Goal: Task Accomplishment & Management: Manage account settings

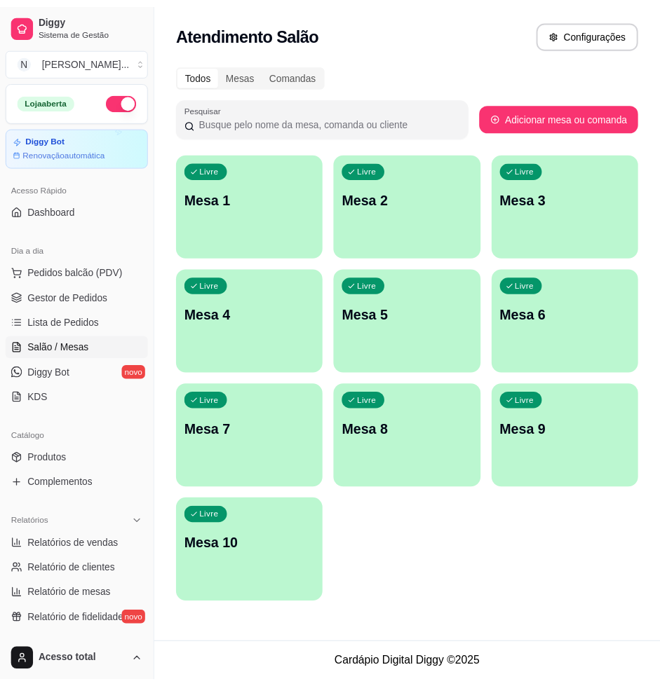
scroll to position [175, 0]
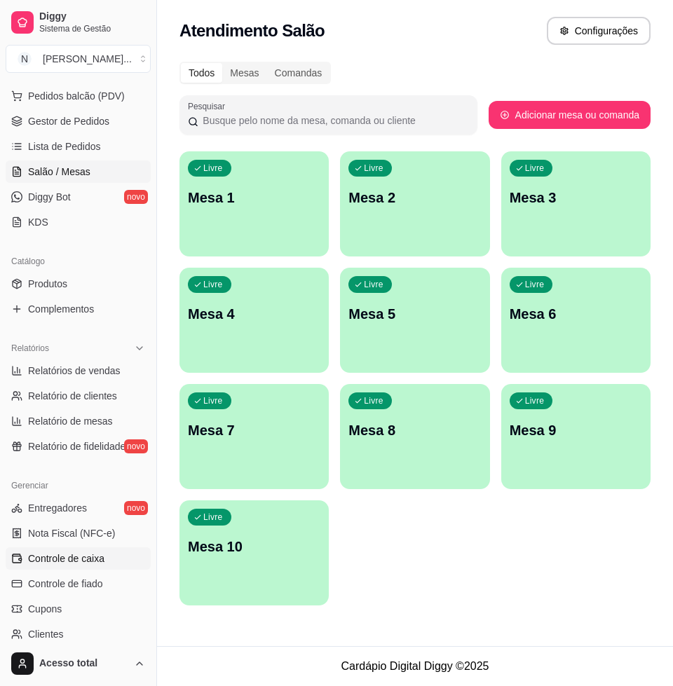
click at [70, 567] on link "Controle de caixa" at bounding box center [78, 558] width 145 height 22
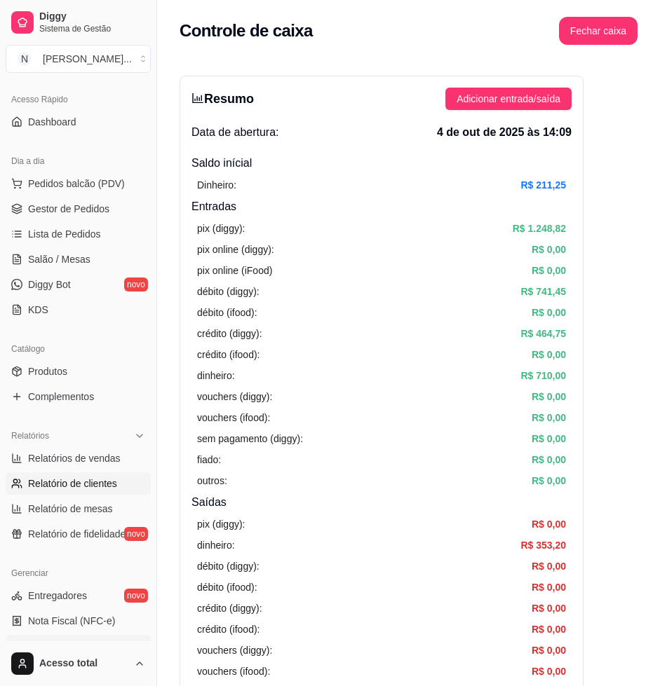
scroll to position [175, 0]
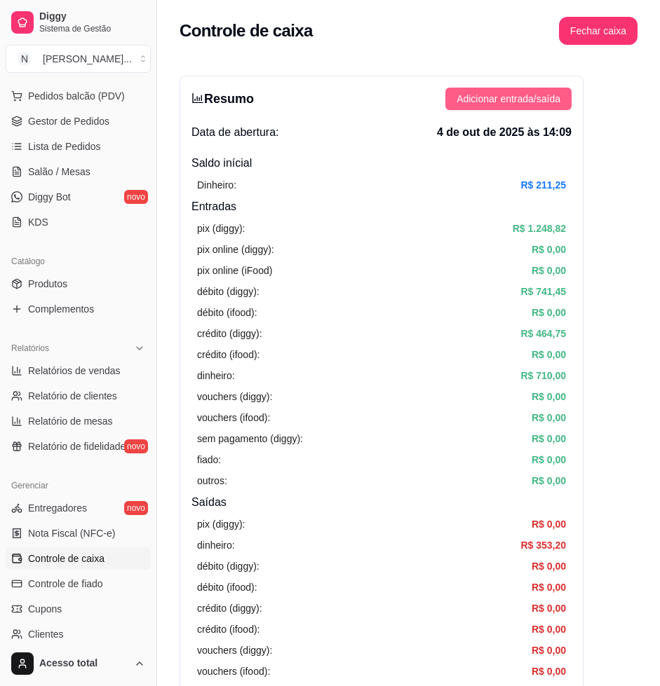
click at [517, 97] on span "Adicionar entrada/saída" at bounding box center [508, 98] width 104 height 15
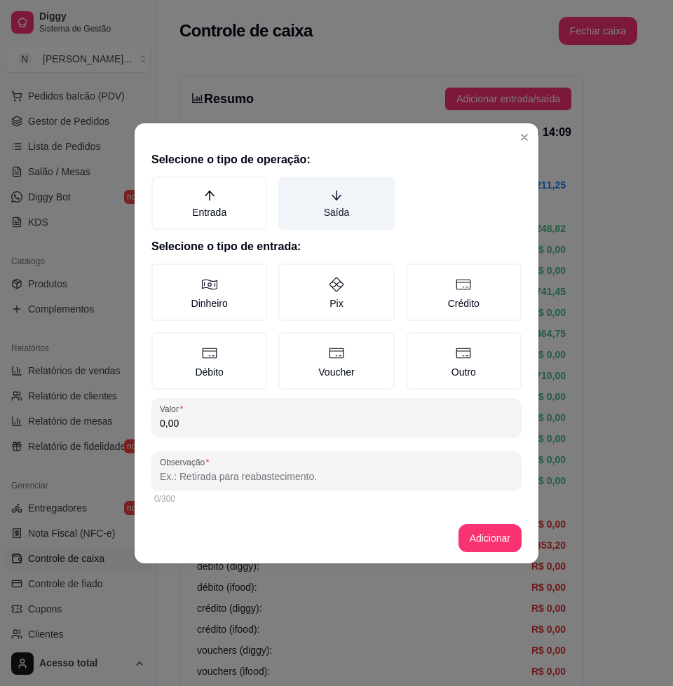
click at [350, 212] on label "Saída" at bounding box center [336, 203] width 116 height 53
click at [289, 187] on button "Saída" at bounding box center [283, 181] width 11 height 11
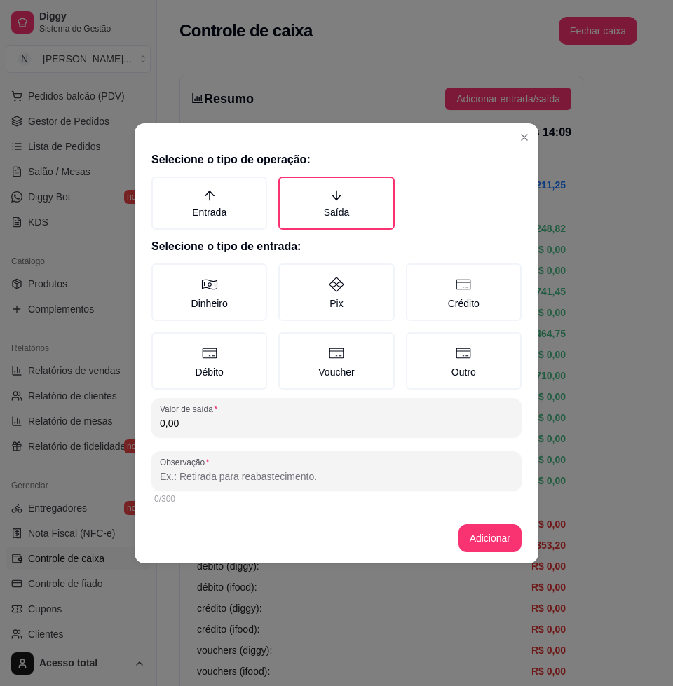
click at [213, 285] on icon at bounding box center [209, 284] width 17 height 17
click at [162, 274] on button "Dinheiro" at bounding box center [156, 268] width 11 height 11
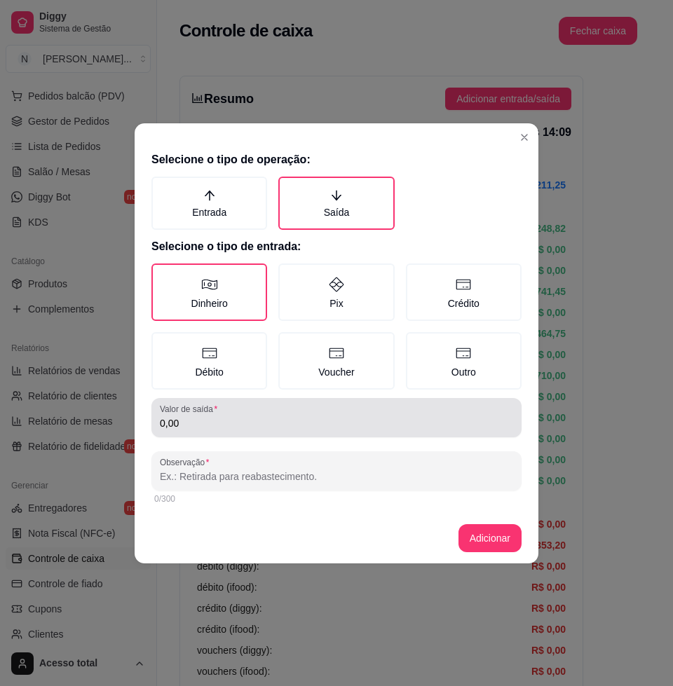
click at [254, 424] on input "0,00" at bounding box center [336, 423] width 353 height 14
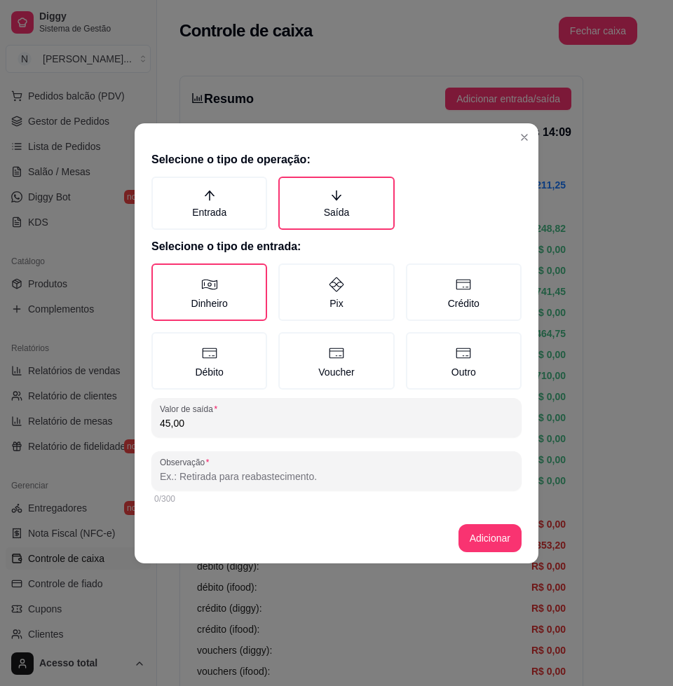
type input "45,00"
click at [205, 481] on div "Observação" at bounding box center [336, 470] width 370 height 39
type input "pag analice"
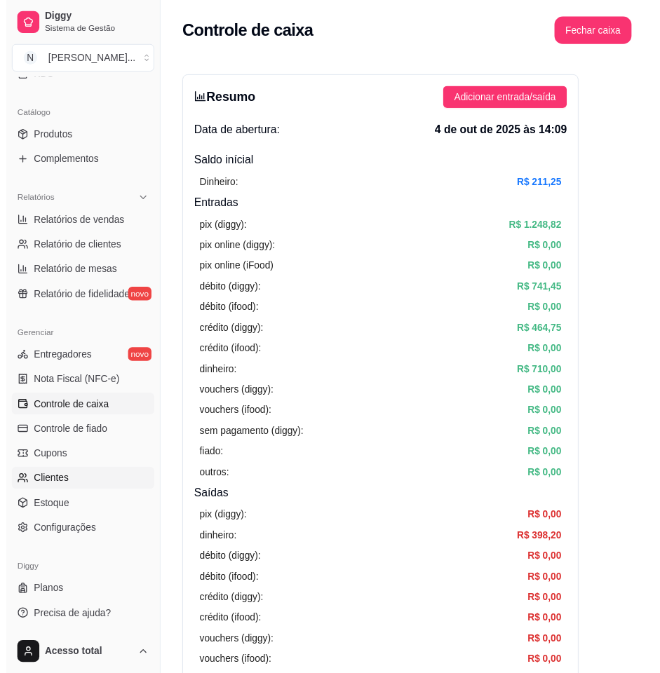
scroll to position [235, 0]
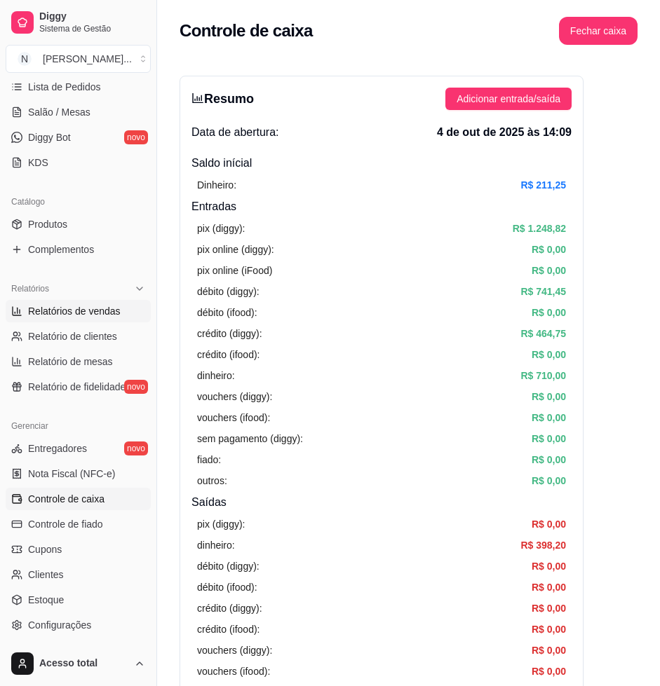
click at [72, 320] on link "Relatórios de vendas" at bounding box center [78, 311] width 145 height 22
select select "ALL"
select select "0"
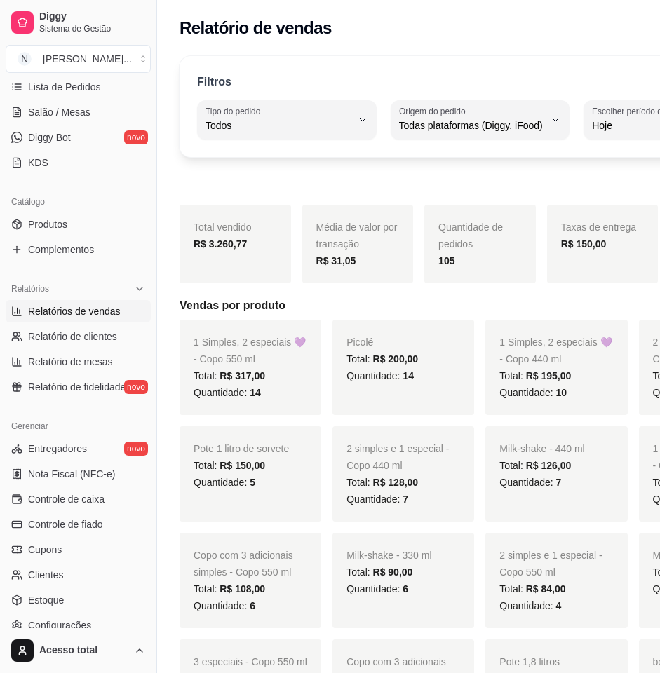
click at [283, 133] on div "Todos" at bounding box center [278, 120] width 146 height 28
click at [264, 187] on span "Entrega" at bounding box center [268, 181] width 115 height 13
type input "DELIVERY"
select select "DELIVERY"
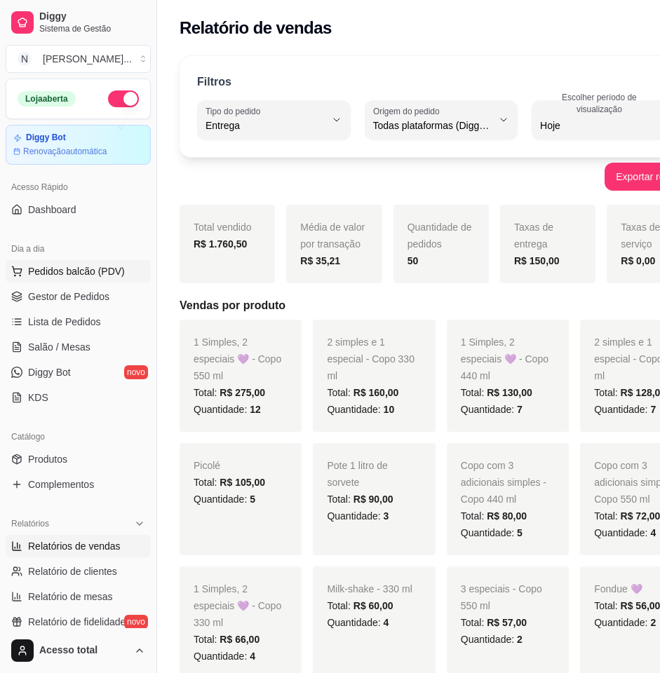
click at [73, 272] on span "Pedidos balcão (PDV)" at bounding box center [76, 271] width 97 height 14
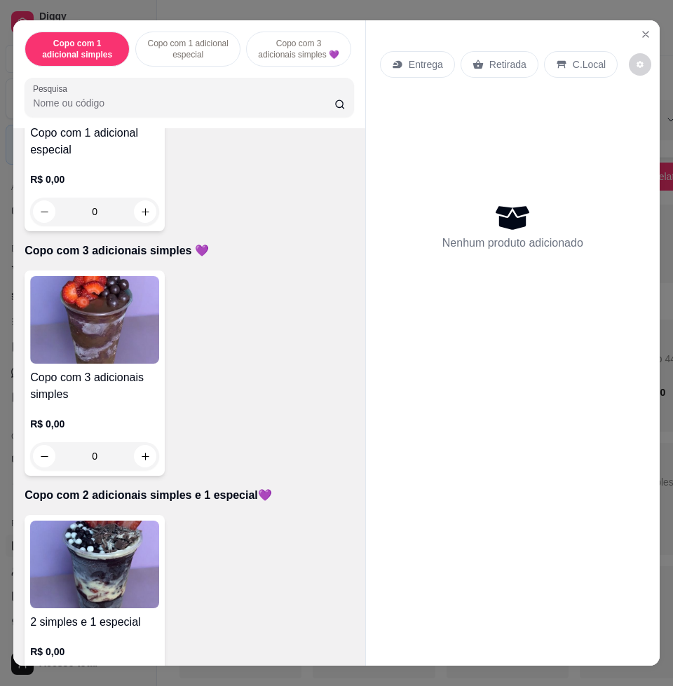
scroll to position [613, 0]
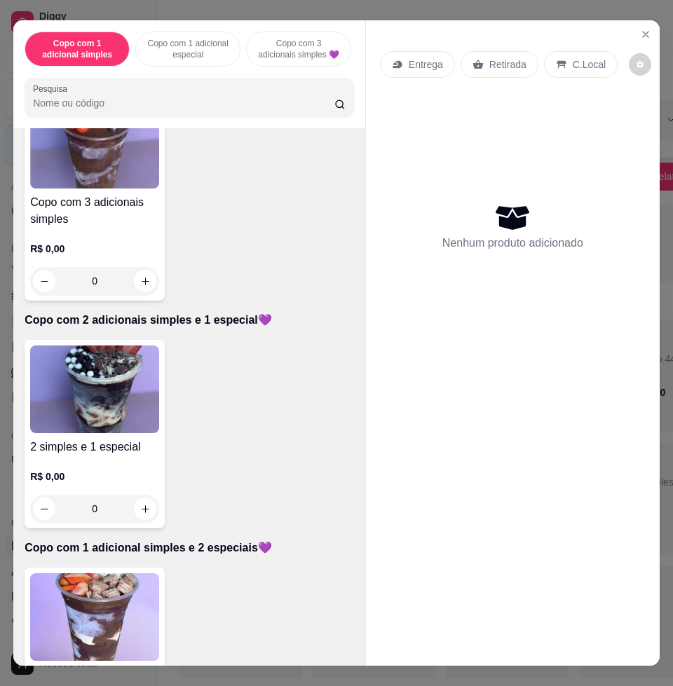
click at [146, 379] on img at bounding box center [94, 390] width 129 height 88
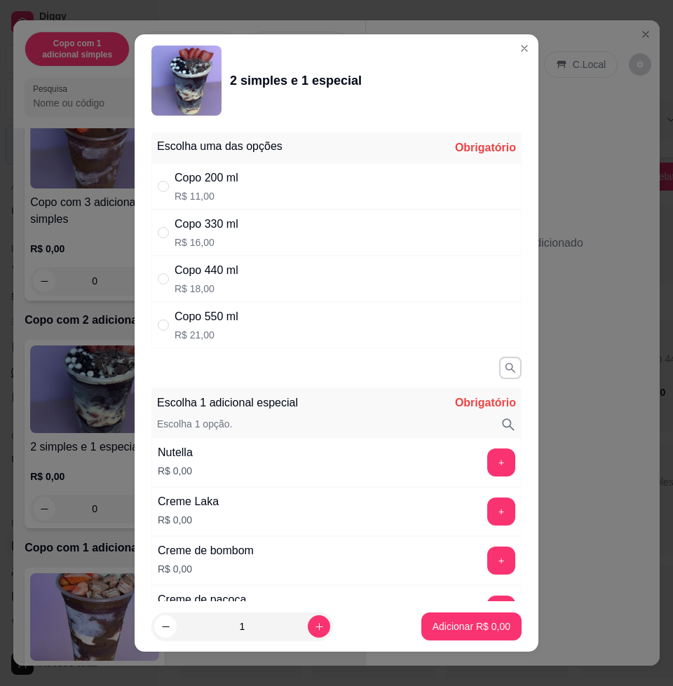
click at [247, 329] on div "Copo 550 ml R$ 21,00" at bounding box center [336, 325] width 370 height 46
radio input "true"
click at [488, 458] on button "+" at bounding box center [501, 462] width 27 height 27
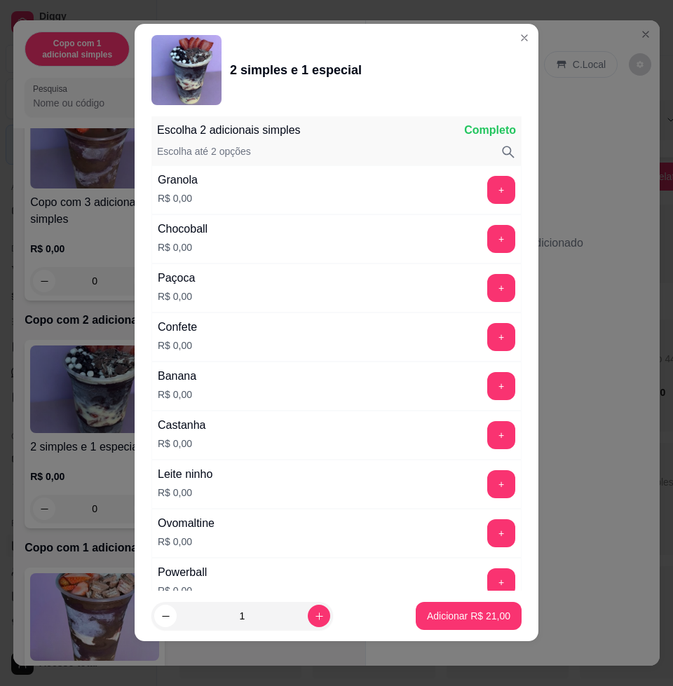
scroll to position [1331, 0]
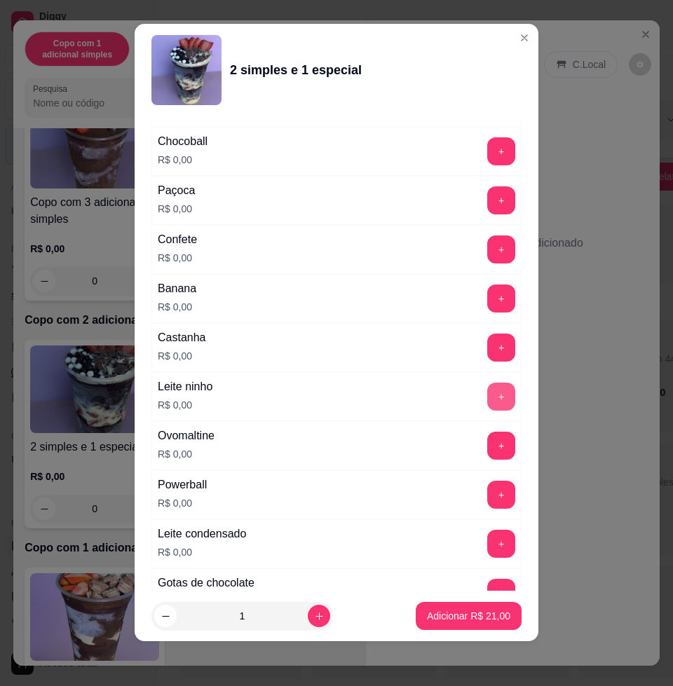
click at [487, 395] on button "+" at bounding box center [501, 397] width 28 height 28
click at [487, 544] on button "+" at bounding box center [501, 544] width 28 height 28
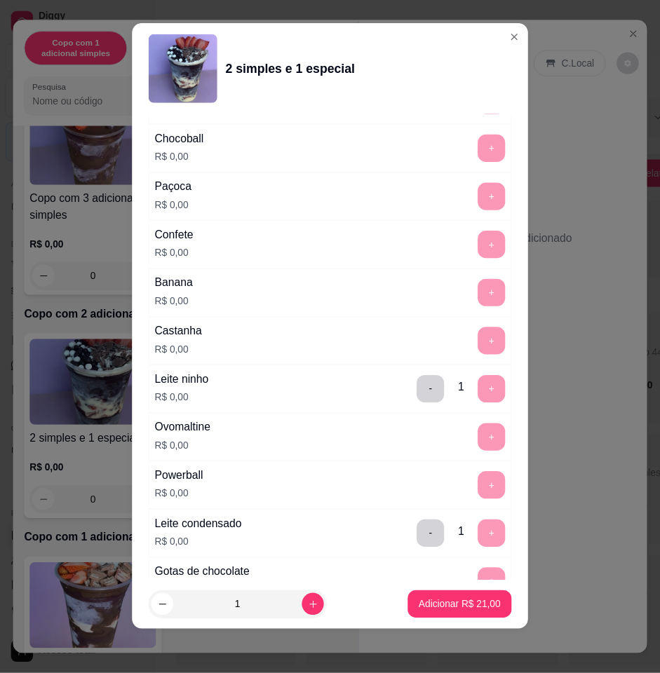
scroll to position [1832, 0]
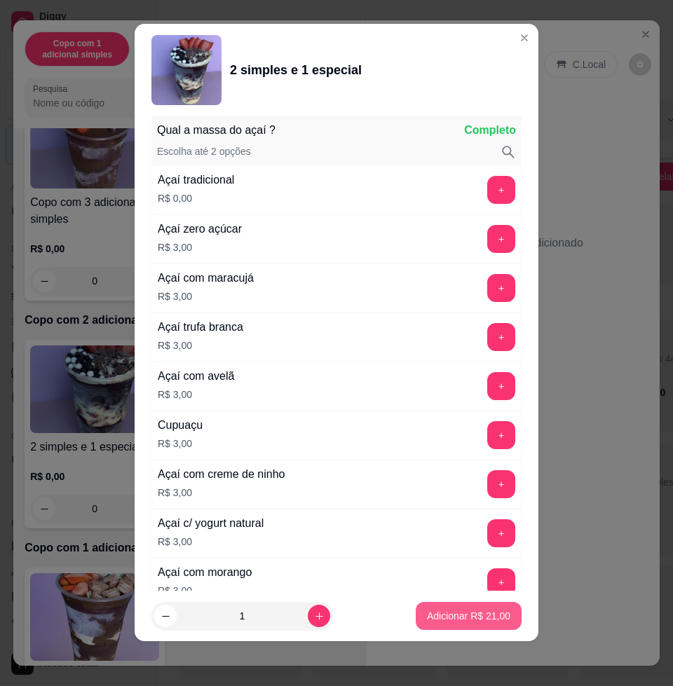
click at [457, 626] on button "Adicionar R$ 21,00" at bounding box center [469, 616] width 106 height 28
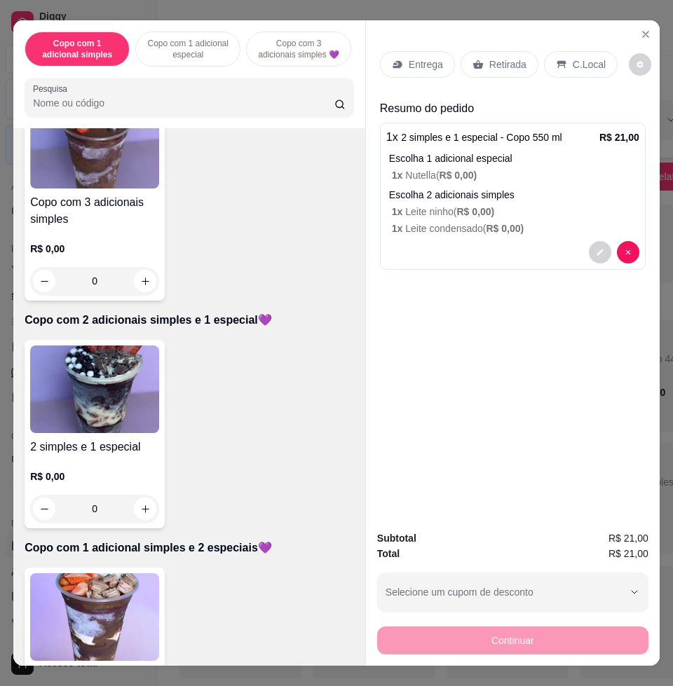
click at [414, 57] on p "Entrega" at bounding box center [426, 64] width 34 height 14
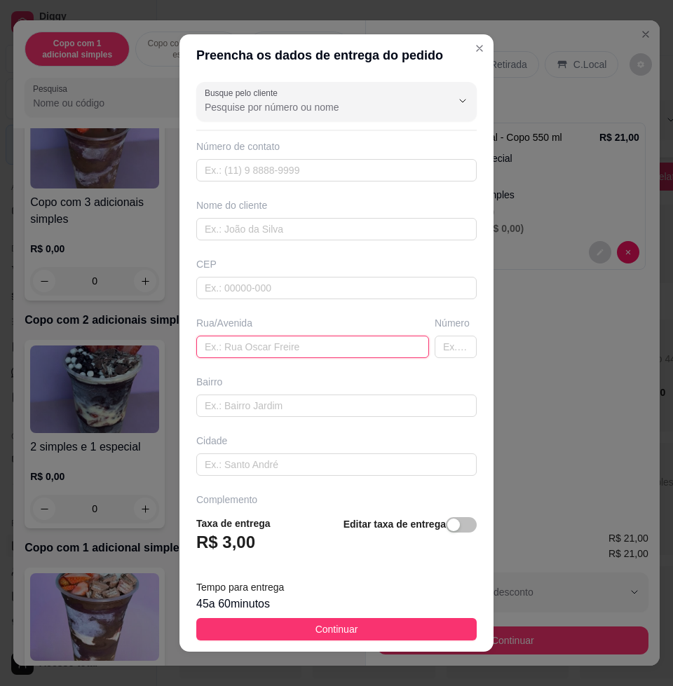
click at [263, 355] on input "text" at bounding box center [312, 347] width 233 height 22
type input "[PERSON_NAME]"
click at [435, 350] on input "text" at bounding box center [456, 347] width 42 height 22
type input "461"
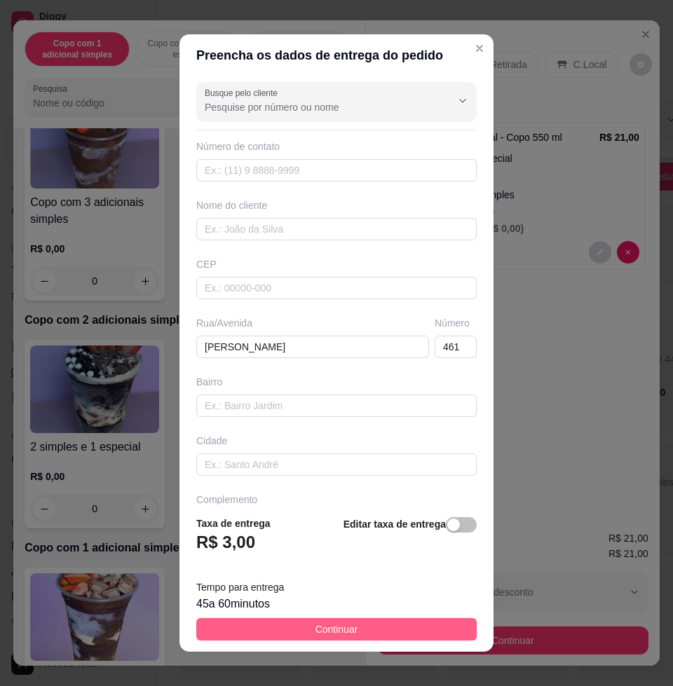
click at [315, 634] on span "Continuar" at bounding box center [336, 629] width 43 height 15
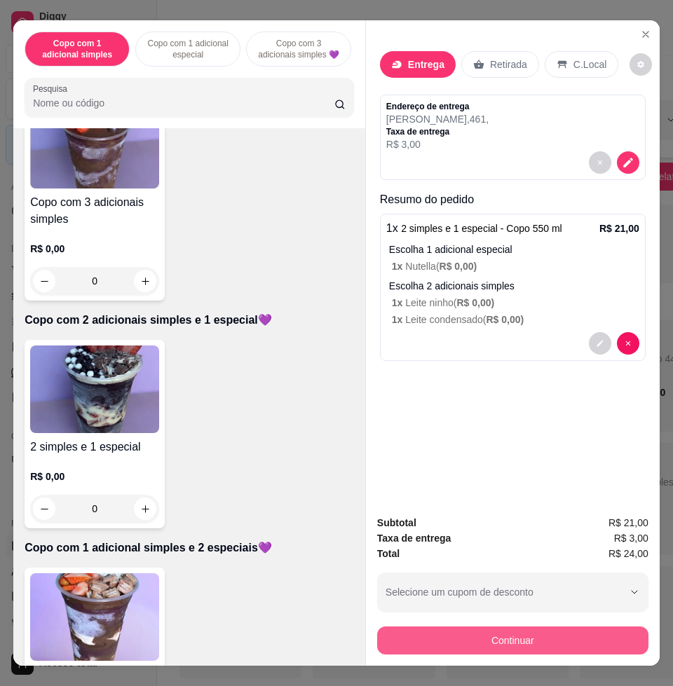
click at [518, 627] on button "Continuar" at bounding box center [512, 641] width 271 height 28
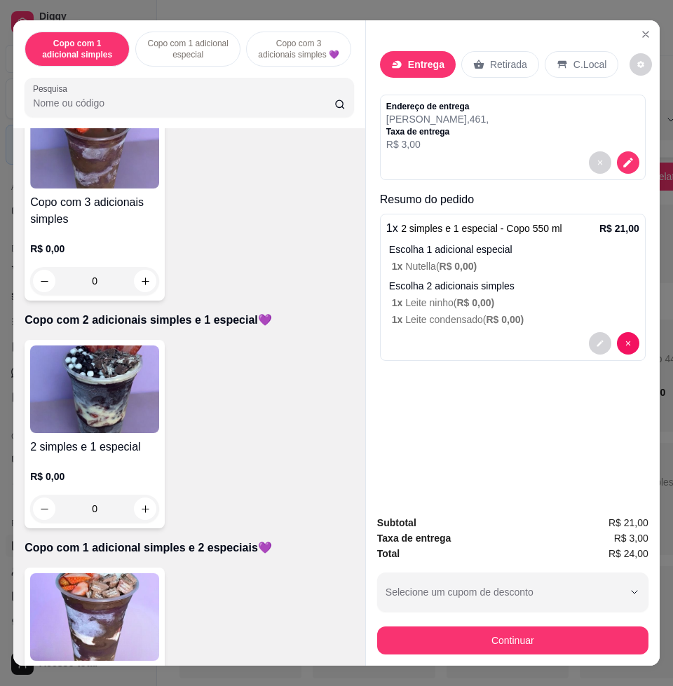
click at [337, 290] on div "Crédito" at bounding box center [337, 291] width 40 height 18
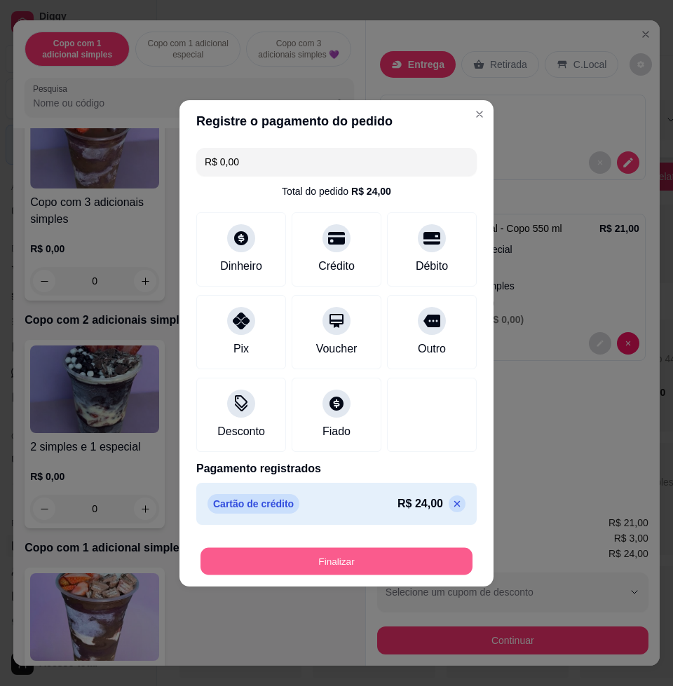
click at [347, 555] on button "Finalizar" at bounding box center [336, 560] width 272 height 27
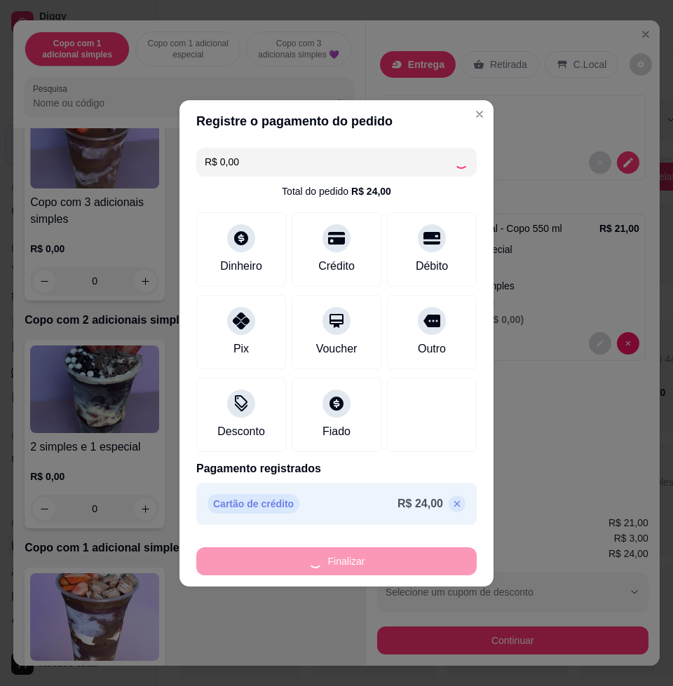
type input "-R$ 24,00"
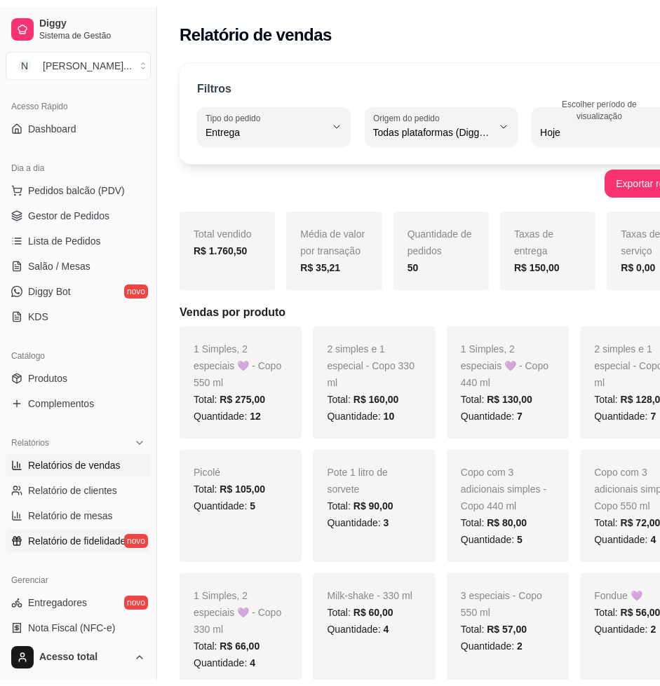
scroll to position [175, 0]
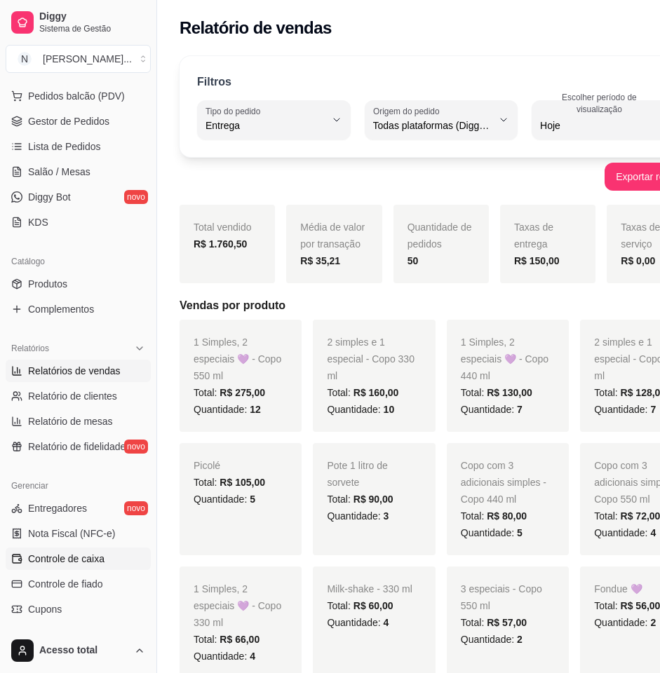
click at [93, 562] on span "Controle de caixa" at bounding box center [66, 559] width 76 height 14
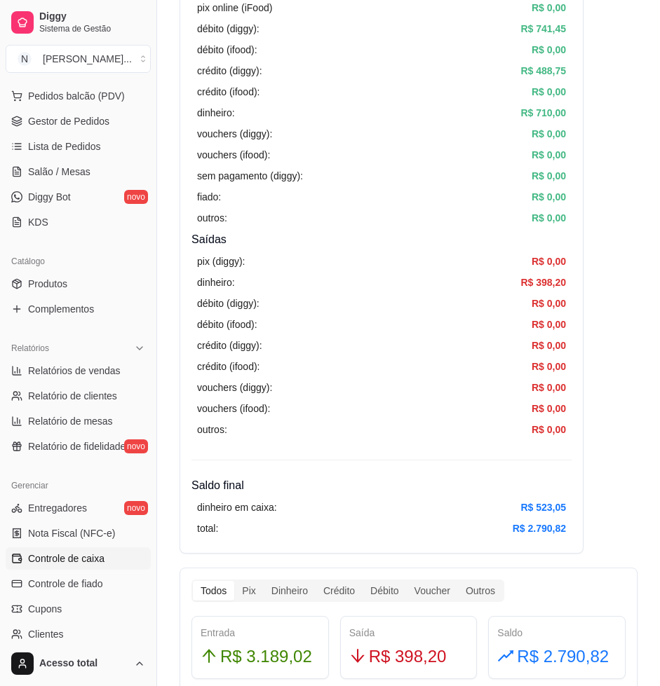
scroll to position [350, 0]
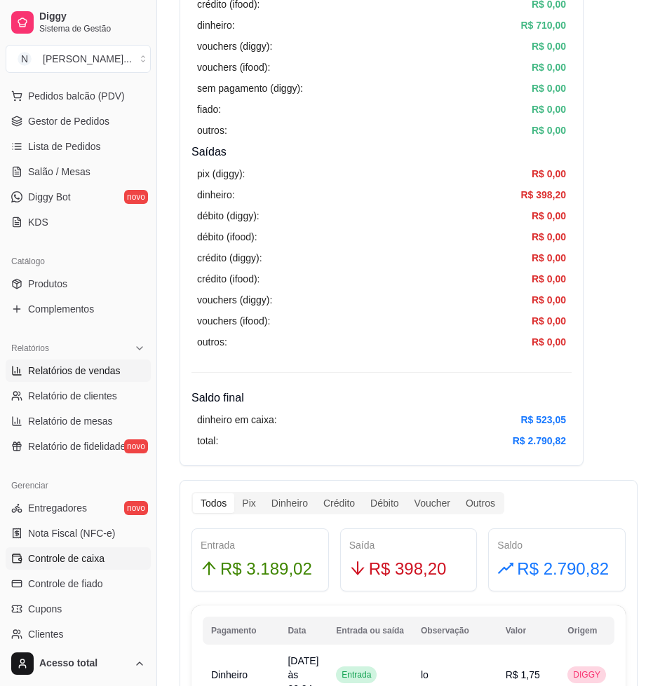
click at [92, 369] on span "Relatórios de vendas" at bounding box center [74, 371] width 93 height 14
select select "ALL"
select select "0"
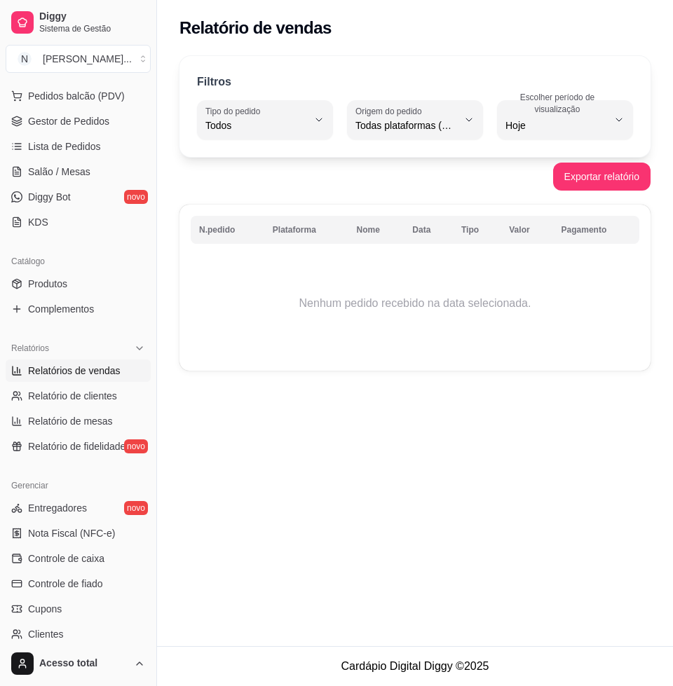
click at [231, 121] on span "Todos" at bounding box center [256, 125] width 102 height 14
click at [273, 177] on span "Entrega" at bounding box center [257, 181] width 95 height 13
type input "DELIVERY"
select select "DELIVERY"
click at [525, 130] on span "Hoje" at bounding box center [556, 125] width 102 height 14
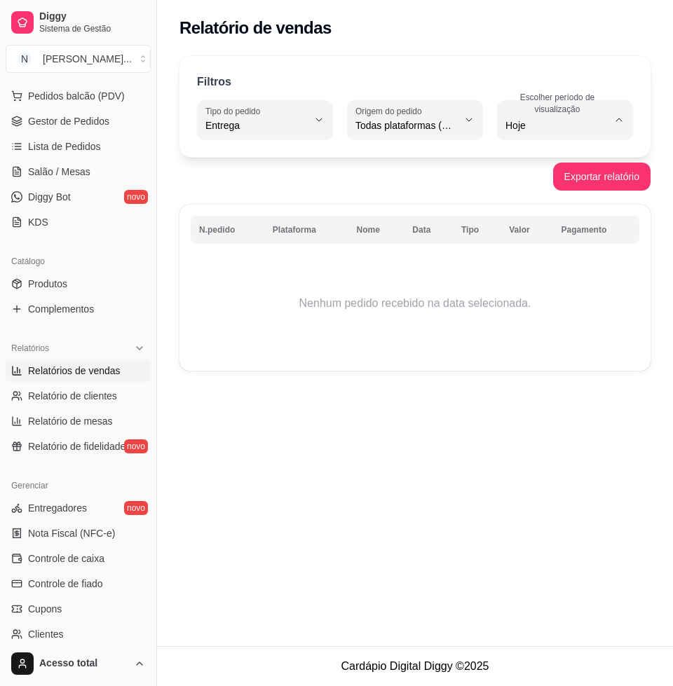
click at [554, 185] on span "Ontem" at bounding box center [557, 181] width 95 height 13
type input "1"
select select "1"
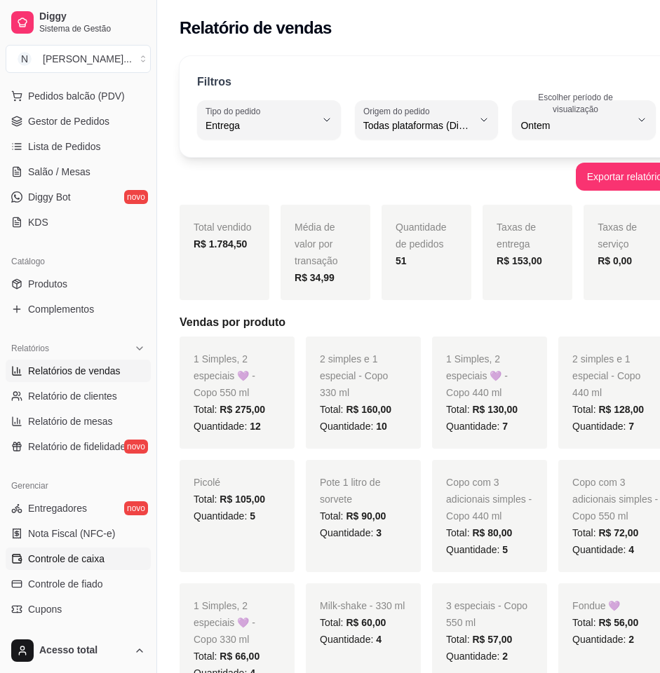
click at [63, 556] on span "Controle de caixa" at bounding box center [66, 559] width 76 height 14
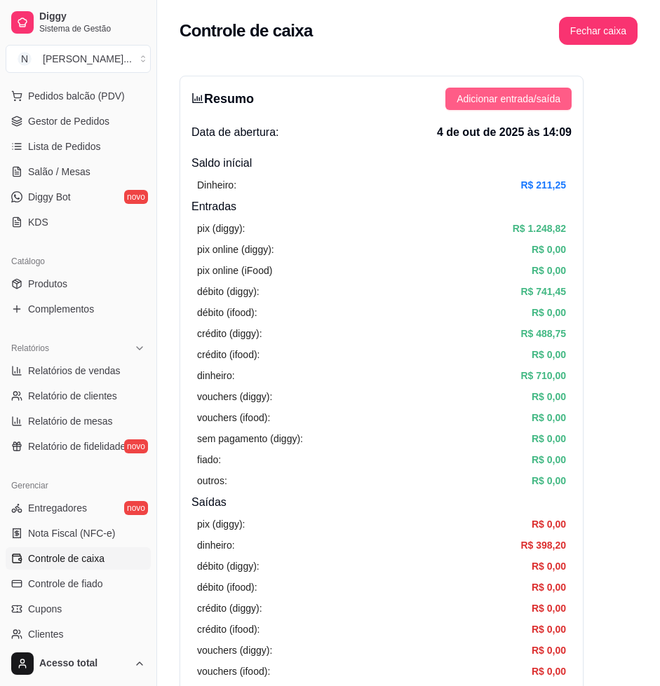
click at [511, 90] on button "Adicionar entrada/saída" at bounding box center [508, 99] width 126 height 22
click at [526, 102] on span "Adicionar entrada/saída" at bounding box center [508, 98] width 104 height 15
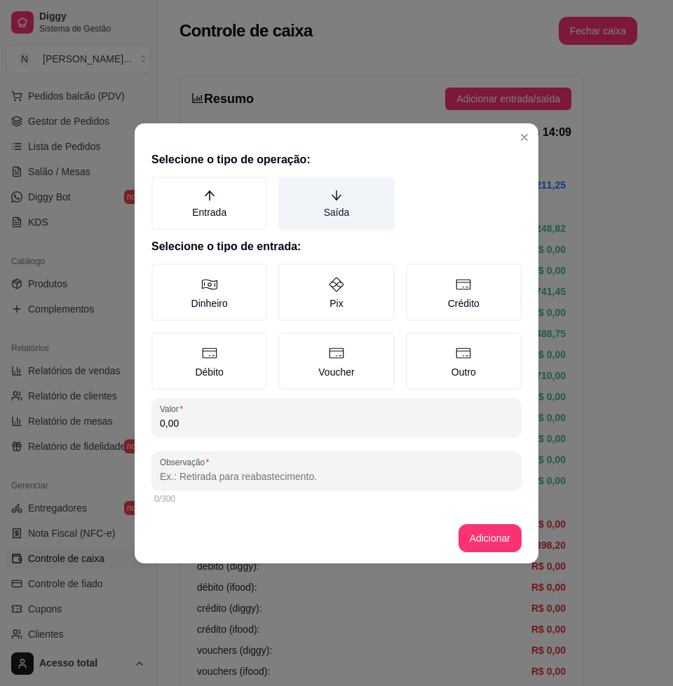
click at [334, 198] on icon "arrow-down" at bounding box center [336, 195] width 13 height 13
click at [289, 187] on button "Saída" at bounding box center [283, 181] width 11 height 11
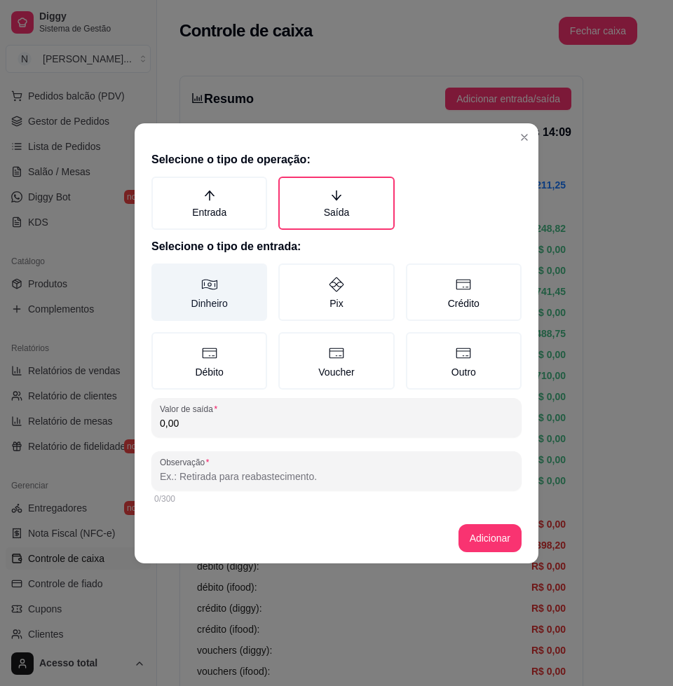
click at [255, 287] on label "Dinheiro" at bounding box center [209, 292] width 116 height 57
click at [162, 274] on button "Dinheiro" at bounding box center [156, 268] width 11 height 11
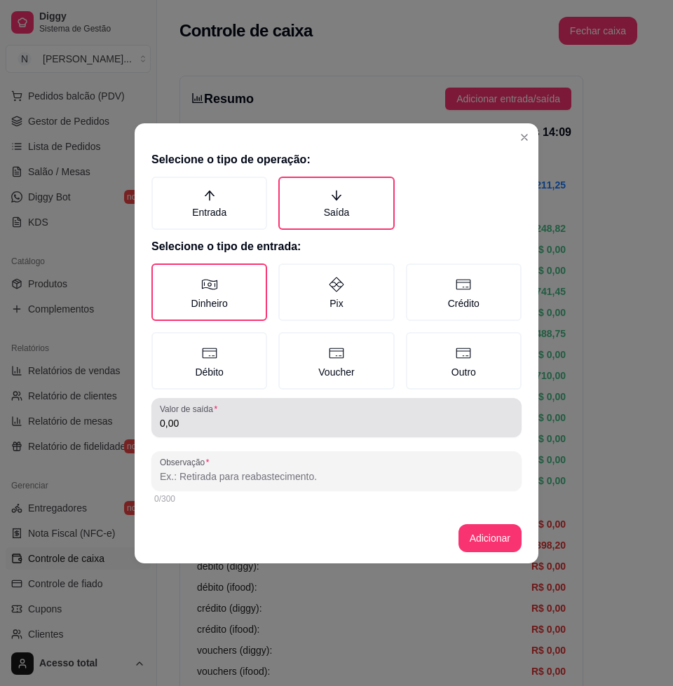
click at [220, 423] on input "0,00" at bounding box center [336, 423] width 353 height 14
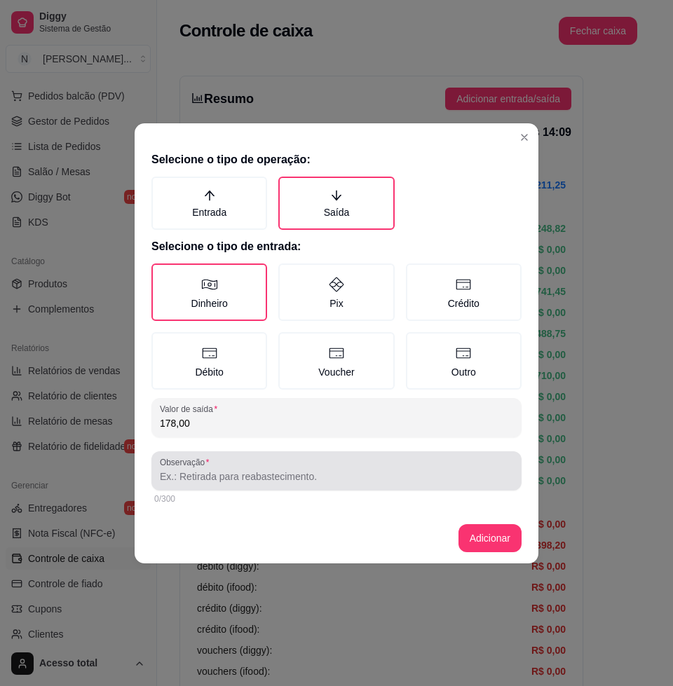
type input "178,00"
click at [232, 479] on input "Observação" at bounding box center [336, 477] width 353 height 14
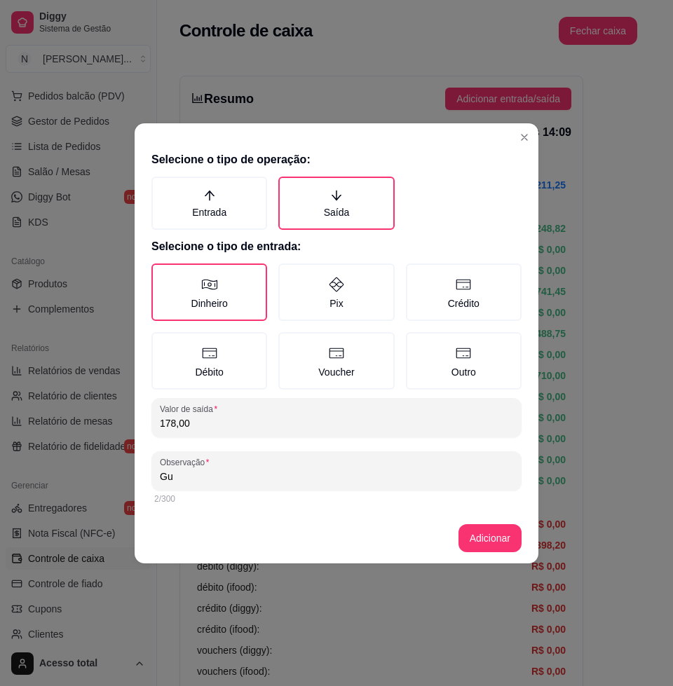
type input "G"
type input "pag [PERSON_NAME]"
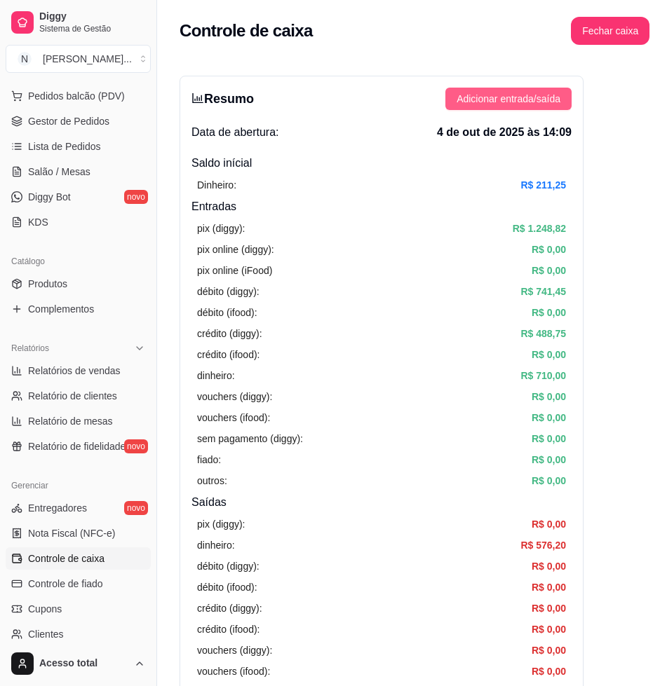
click at [493, 104] on span "Adicionar entrada/saída" at bounding box center [508, 98] width 104 height 15
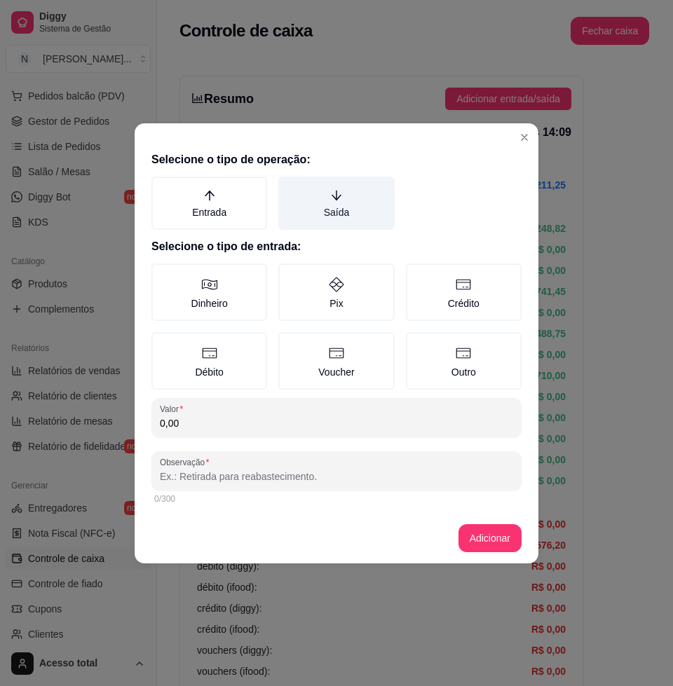
click at [346, 203] on label "Saída" at bounding box center [336, 203] width 116 height 53
click at [289, 187] on button "Saída" at bounding box center [283, 181] width 11 height 11
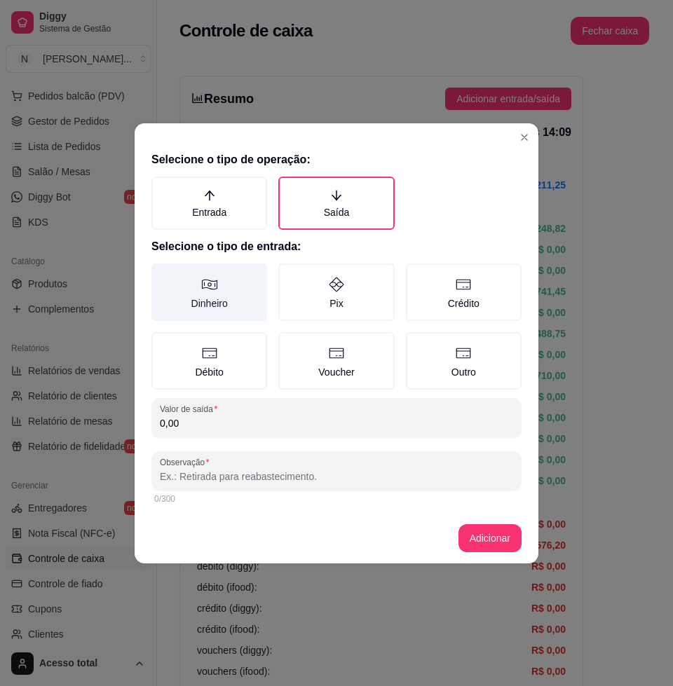
click at [218, 296] on label "Dinheiro" at bounding box center [209, 292] width 116 height 57
click at [162, 274] on button "Dinheiro" at bounding box center [156, 268] width 11 height 11
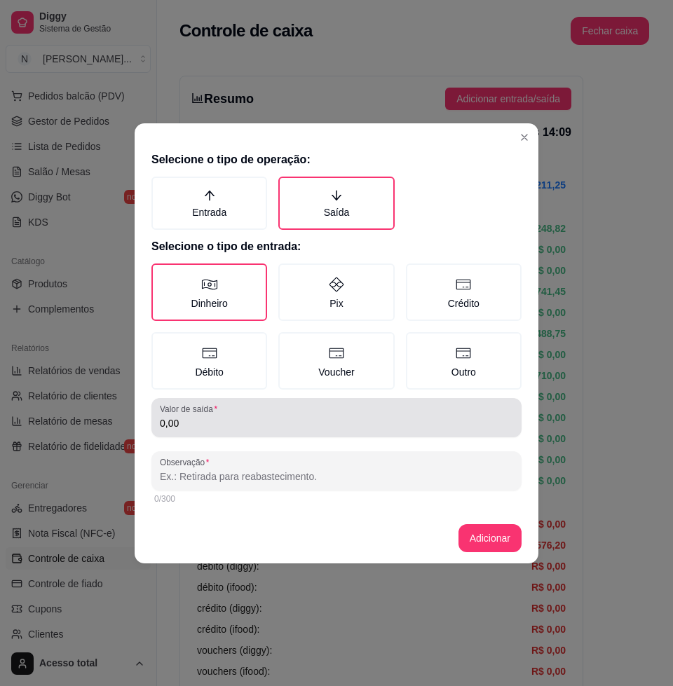
click at [206, 425] on input "0,00" at bounding box center [336, 423] width 353 height 14
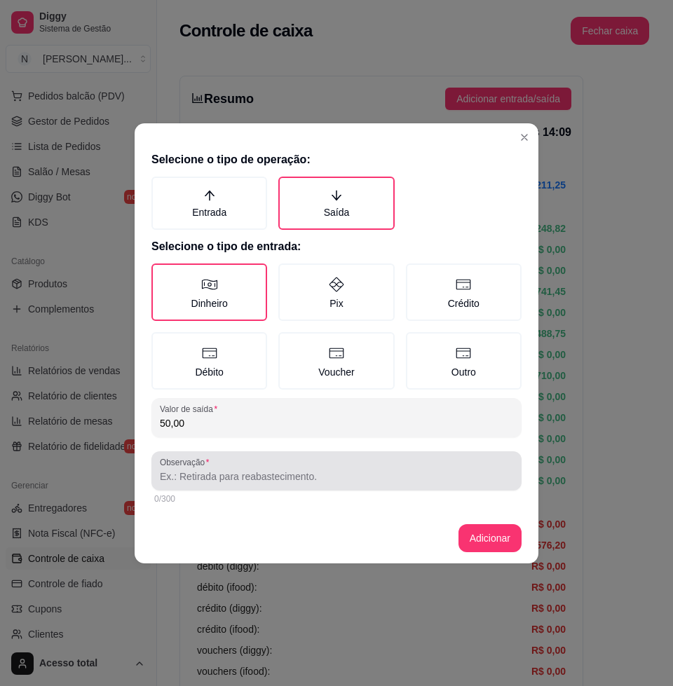
type input "50,00"
click at [223, 477] on input "Observação" at bounding box center [336, 477] width 353 height 14
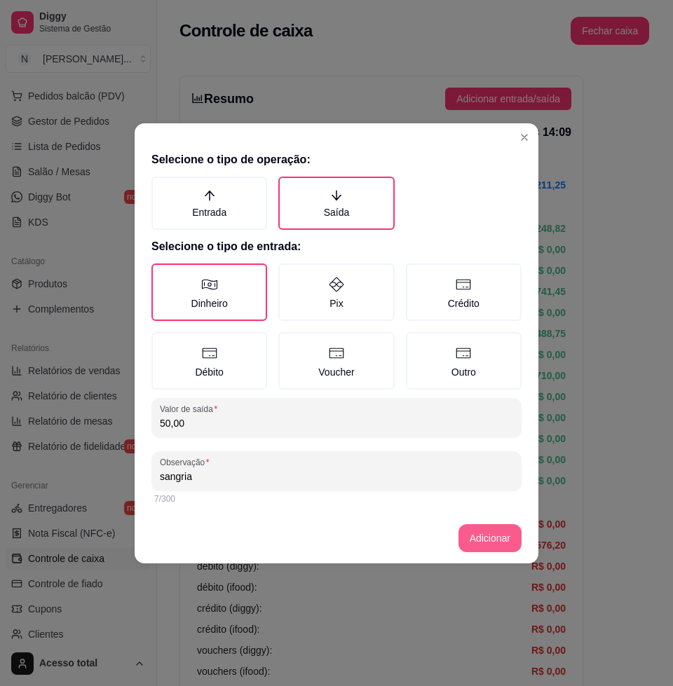
type input "sangria"
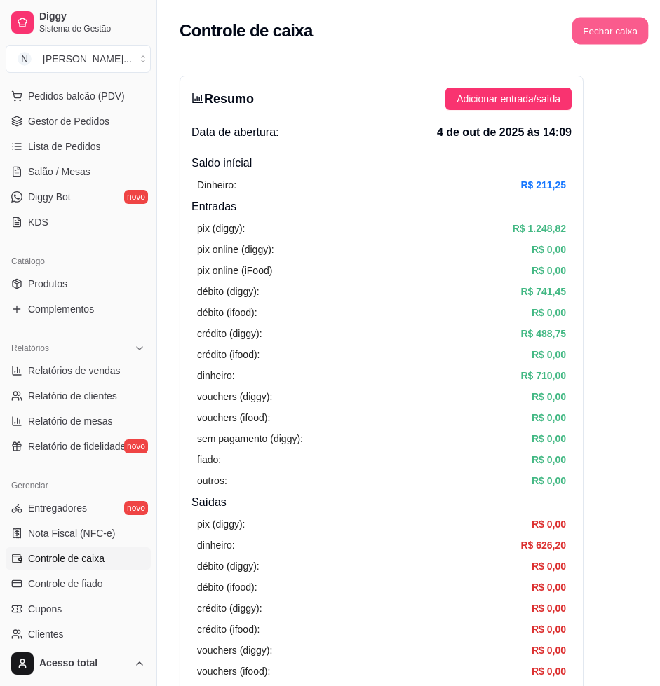
click at [592, 30] on button "Fechar caixa" at bounding box center [610, 31] width 76 height 27
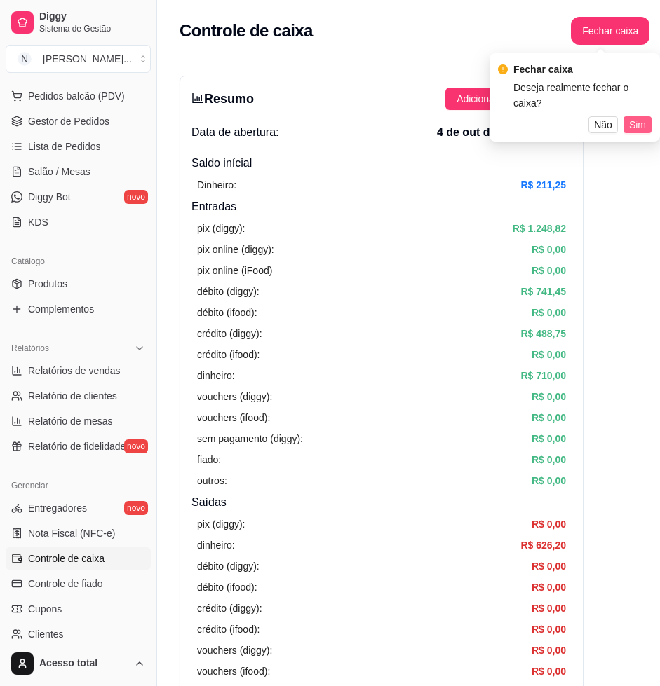
click at [638, 117] on span "Sim" at bounding box center [637, 124] width 17 height 15
